Goal: Navigation & Orientation: Go to known website

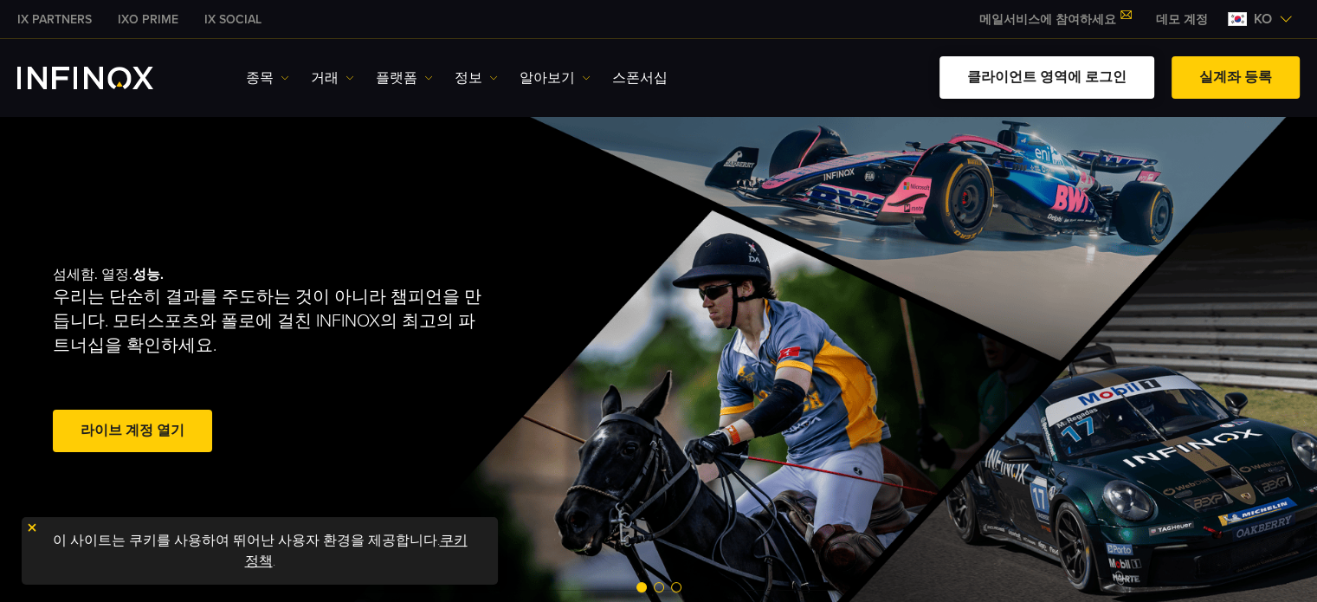
click at [1080, 74] on link "클라이언트 영역에 로그인" at bounding box center [1046, 77] width 215 height 42
